Goal: Transaction & Acquisition: Purchase product/service

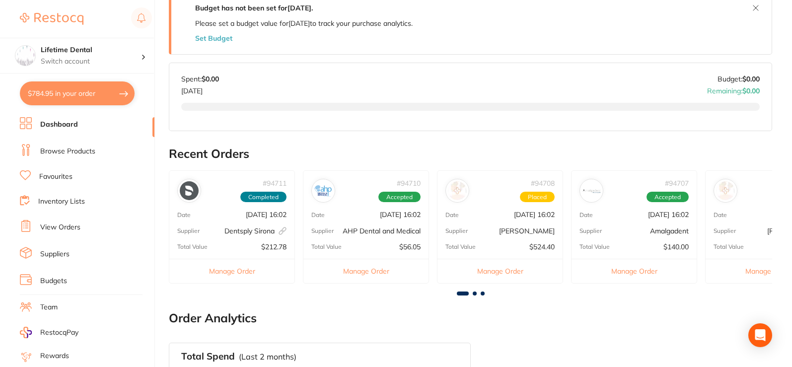
click at [69, 24] on img at bounding box center [52, 19] width 64 height 12
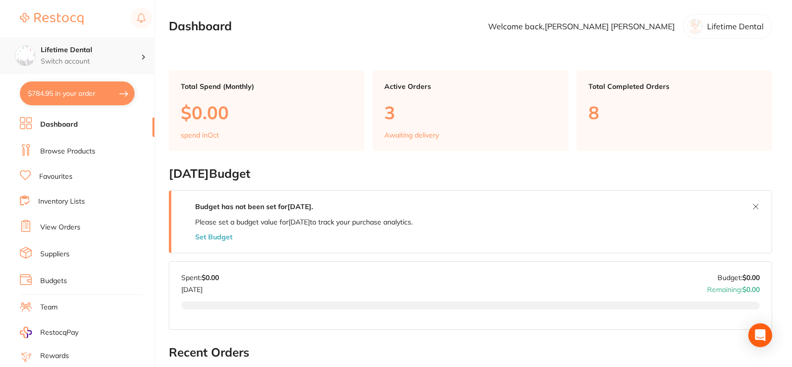
drag, startPoint x: 29, startPoint y: 3, endPoint x: 56, endPoint y: 43, distance: 48.3
click at [31, 4] on div "Lifetime Dental Switch account Lifetime Dental" at bounding box center [77, 36] width 154 height 73
click at [77, 12] on link at bounding box center [52, 18] width 64 height 23
click at [77, 11] on link at bounding box center [52, 18] width 64 height 23
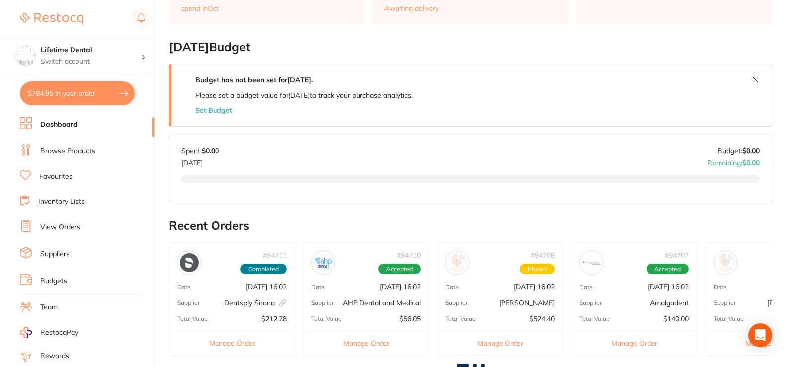
scroll to position [149, 0]
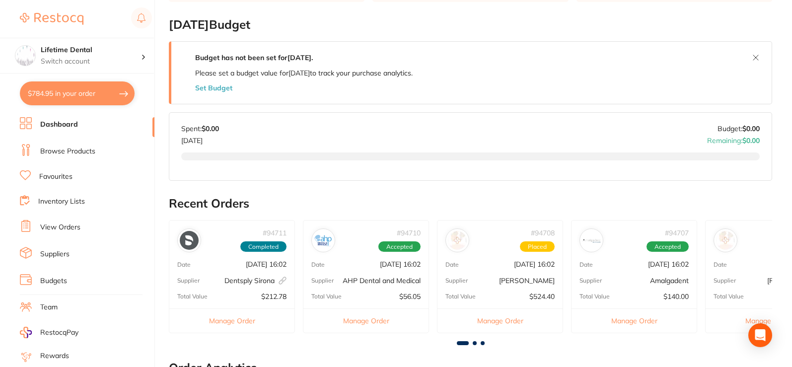
click at [67, 153] on link "Browse Products" at bounding box center [67, 151] width 55 height 10
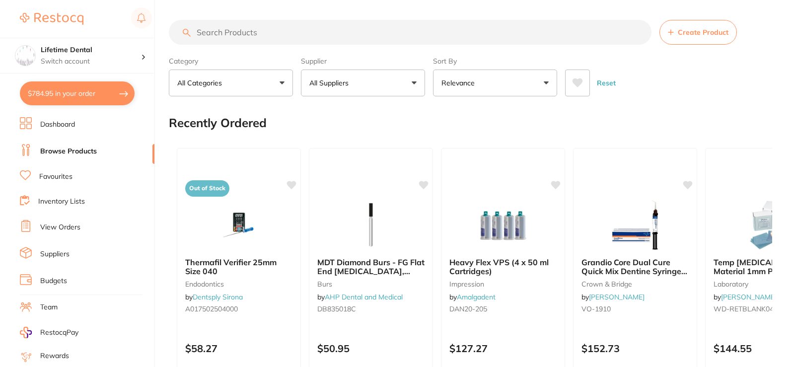
click at [365, 38] on input "search" at bounding box center [410, 32] width 482 height 25
type input "stainless steel cheek retractor"
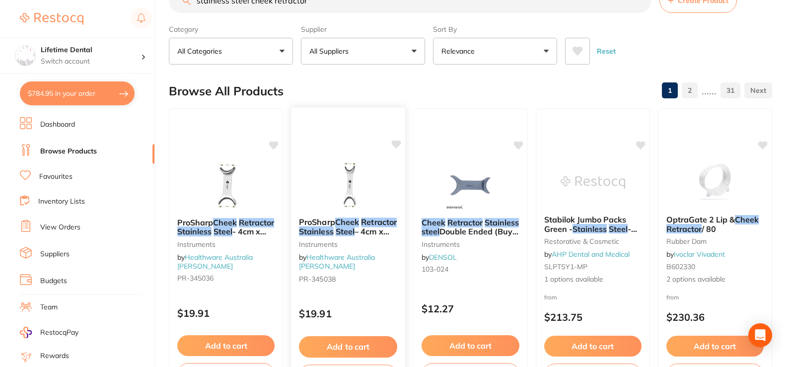
scroll to position [50, 0]
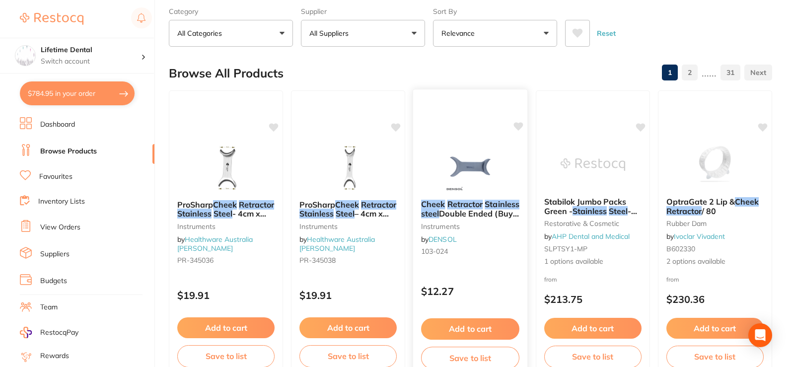
click at [473, 327] on button "Add to cart" at bounding box center [470, 328] width 98 height 21
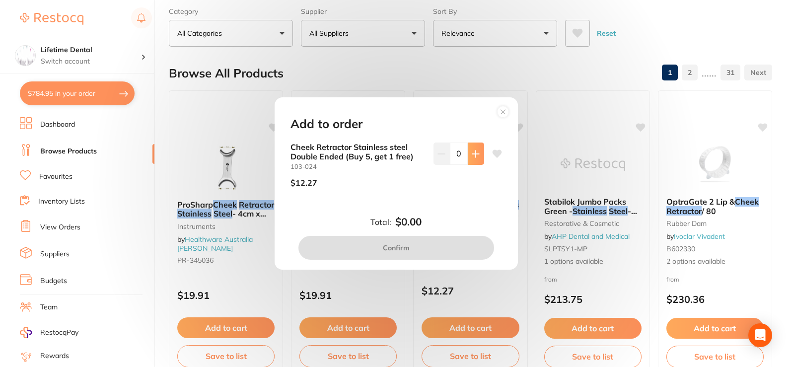
click at [479, 150] on button at bounding box center [476, 153] width 16 height 22
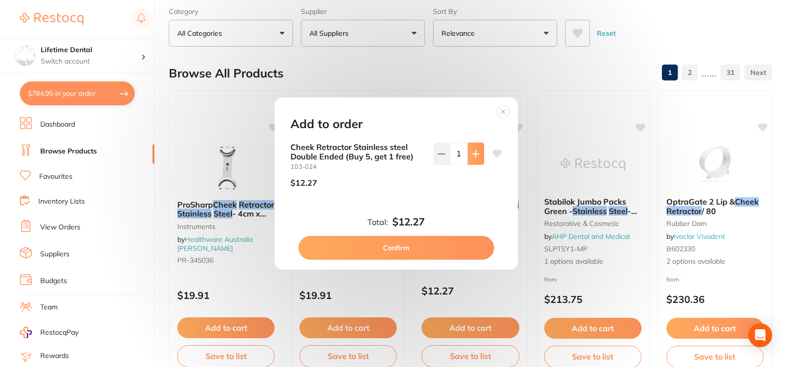
click at [479, 150] on button at bounding box center [476, 153] width 16 height 22
click at [478, 151] on button at bounding box center [476, 153] width 16 height 22
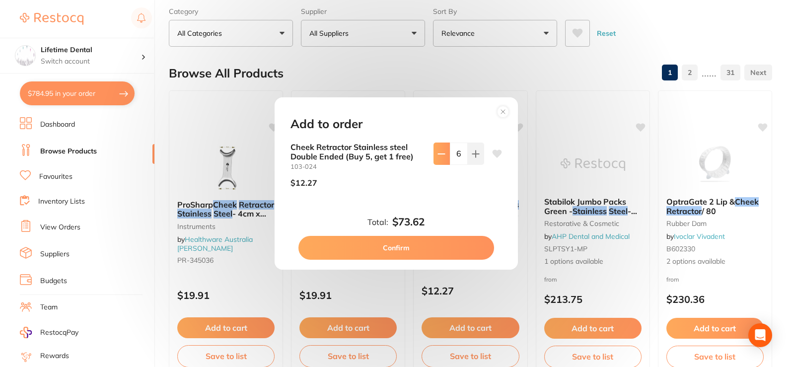
click at [444, 148] on button at bounding box center [441, 153] width 16 height 22
click at [437, 155] on icon at bounding box center [441, 154] width 8 height 8
type input "3"
click at [412, 254] on button "Confirm" at bounding box center [396, 248] width 196 height 24
